Goal: Check status: Check status

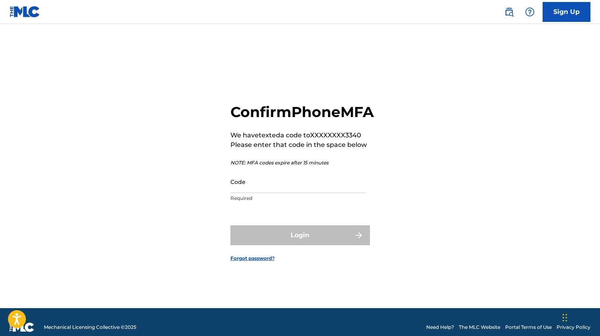
click at [290, 193] on input "Code" at bounding box center [297, 182] width 135 height 23
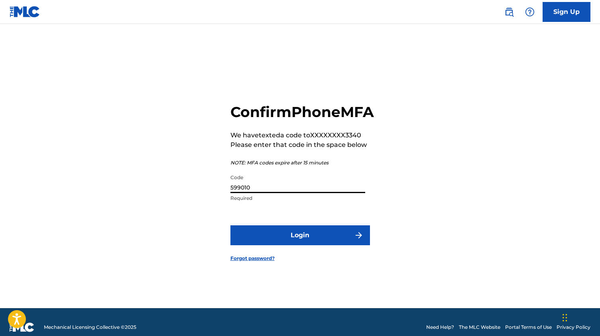
type input "599010"
click at [300, 244] on button "Login" at bounding box center [300, 236] width 140 height 20
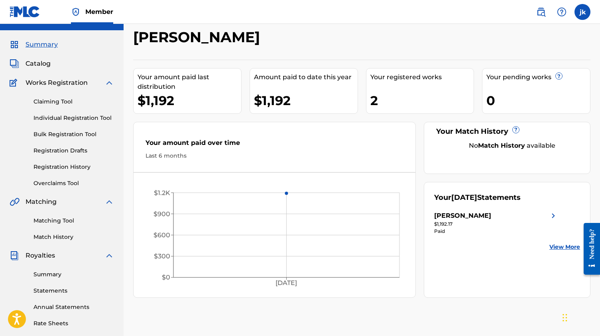
scroll to position [18, 0]
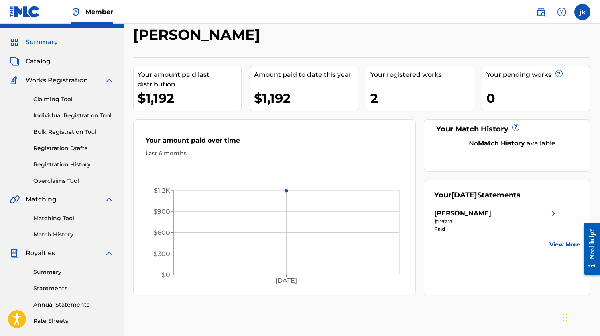
click at [63, 270] on link "Summary" at bounding box center [73, 272] width 81 height 8
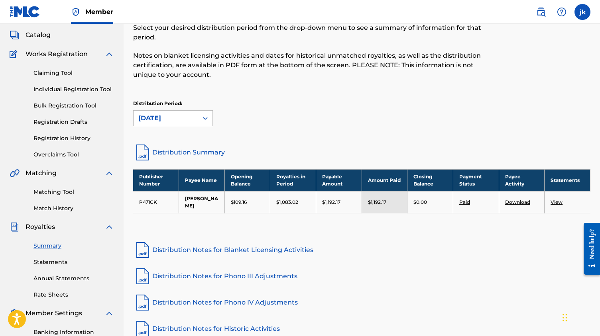
scroll to position [47, 0]
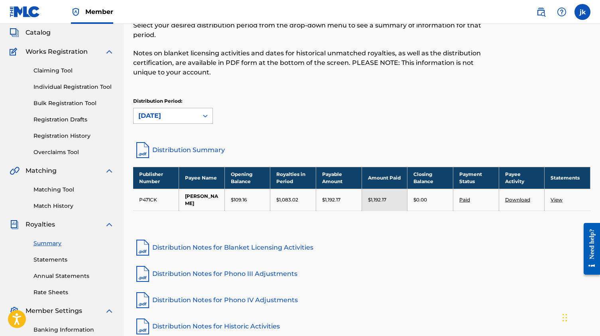
click at [203, 112] on div at bounding box center [205, 116] width 14 height 14
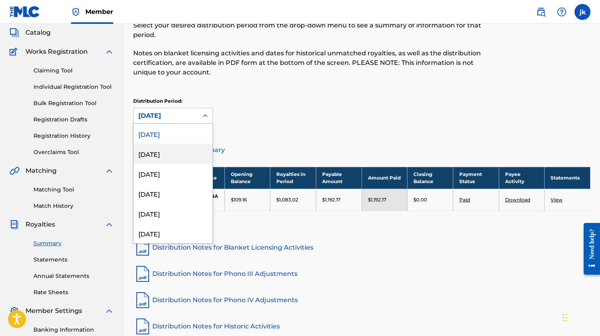
click at [188, 145] on div "[DATE]" at bounding box center [173, 154] width 79 height 20
click at [190, 123] on div "[DATE]" at bounding box center [166, 115] width 65 height 15
click at [186, 177] on div "[DATE]" at bounding box center [173, 174] width 79 height 20
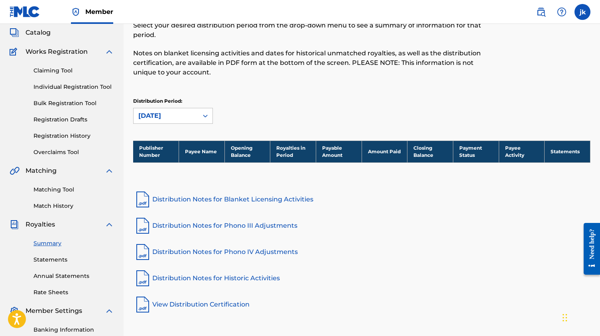
click at [181, 113] on div "[DATE]" at bounding box center [165, 116] width 55 height 10
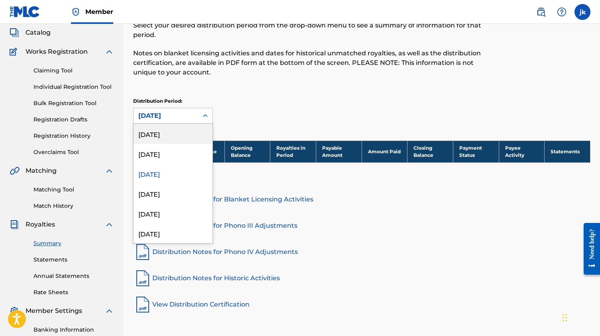
click at [179, 134] on div "[DATE]" at bounding box center [173, 134] width 79 height 20
